Goal: Navigation & Orientation: Find specific page/section

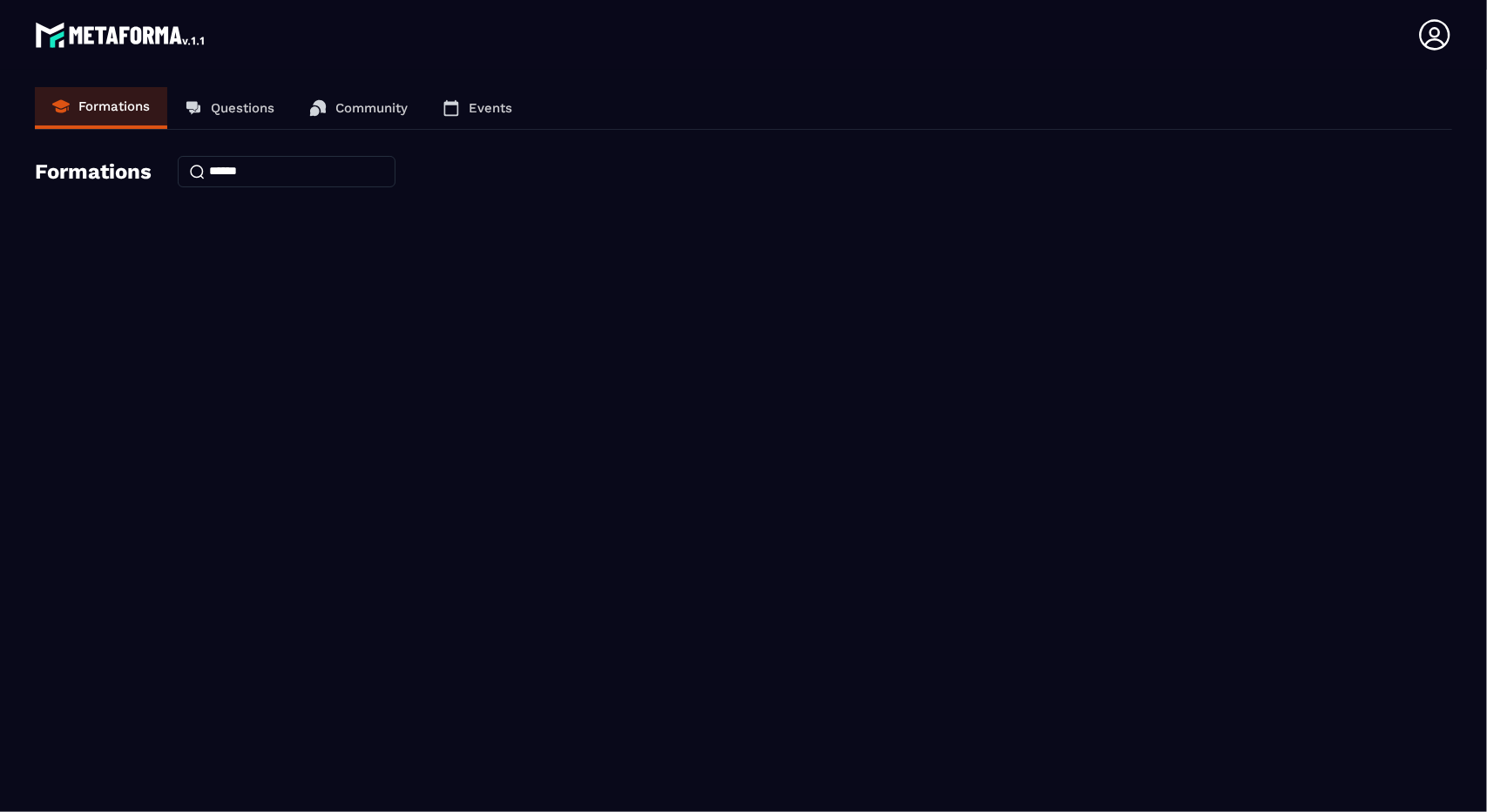
click at [101, 27] on img at bounding box center [121, 34] width 173 height 35
click at [72, 28] on img at bounding box center [121, 34] width 173 height 35
click at [209, 125] on link "Questions" at bounding box center [229, 107] width 124 height 42
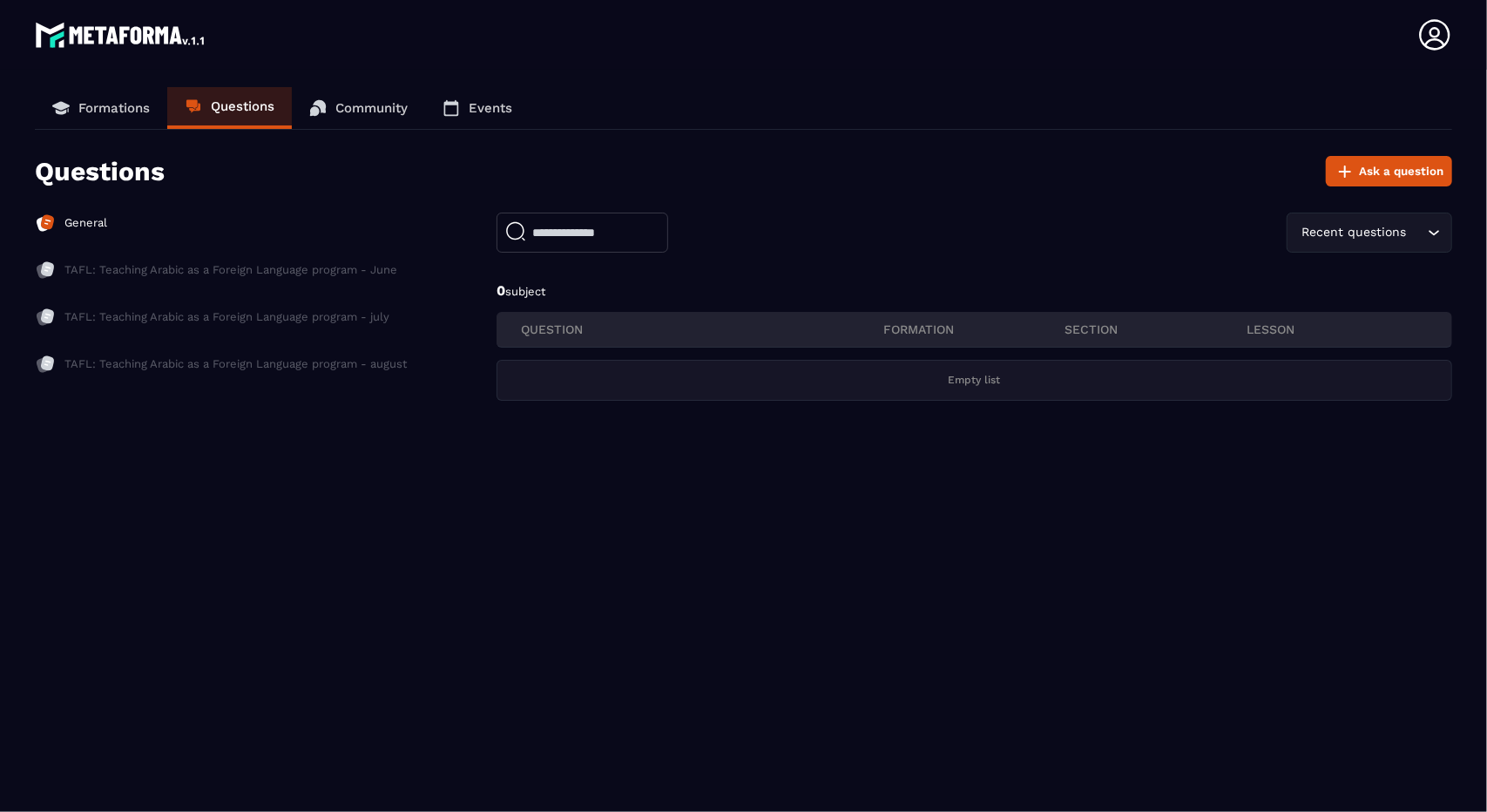
click at [270, 267] on p "TAFL: Teaching Arabic as a Foreign Language program - June" at bounding box center [231, 270] width 333 height 16
click at [261, 318] on p "TAFL: Teaching Arabic as a Foreign Language program - july" at bounding box center [226, 317] width 325 height 16
click at [320, 135] on div "Formations Questions Community Events Questions Ask a question General TAFL: Te…" at bounding box center [743, 293] width 1417 height 412
click at [326, 126] on link "Community" at bounding box center [358, 107] width 133 height 42
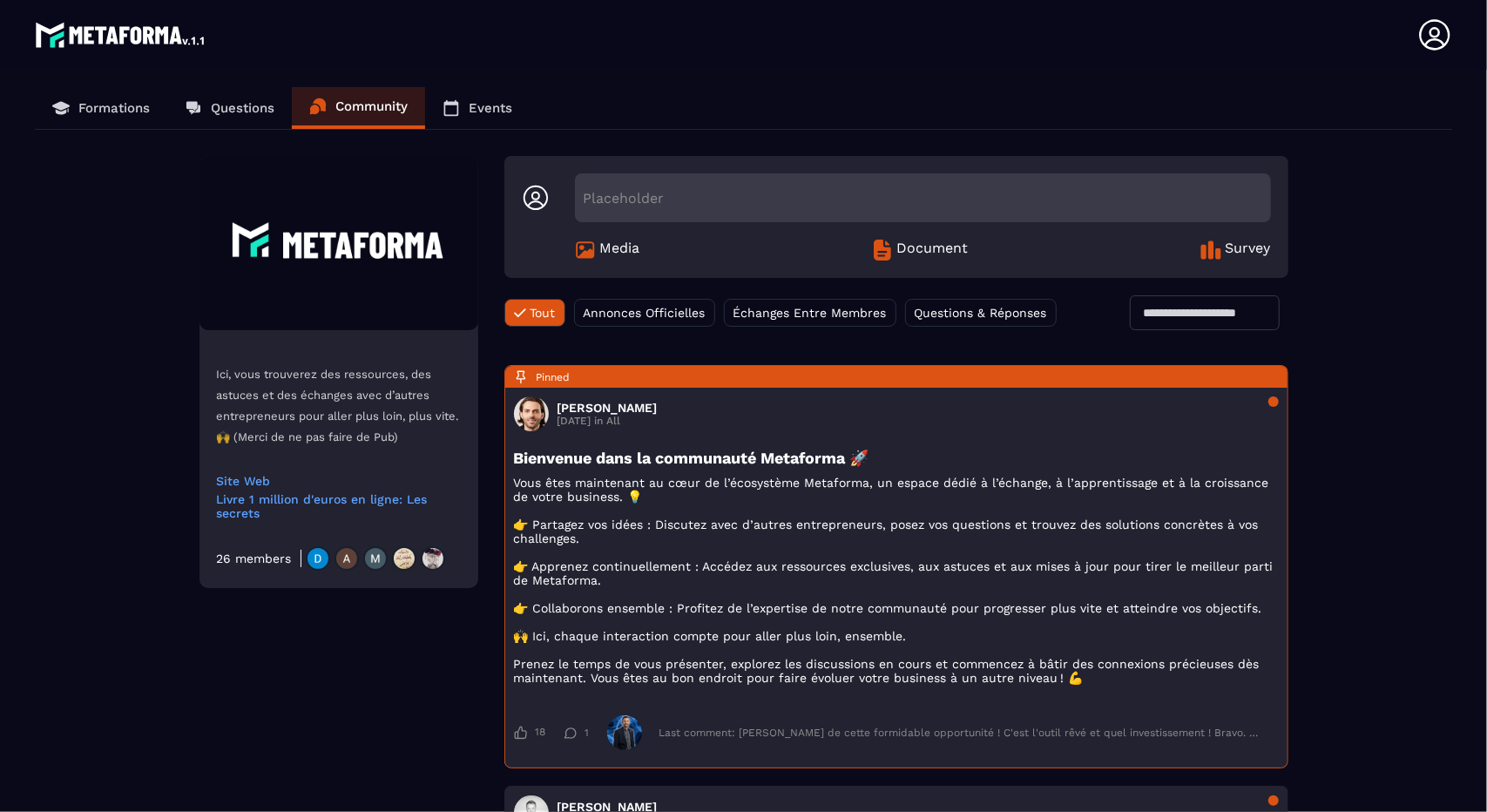
click at [468, 93] on link "Events" at bounding box center [477, 107] width 105 height 42
